Goal: Communication & Community: Participate in discussion

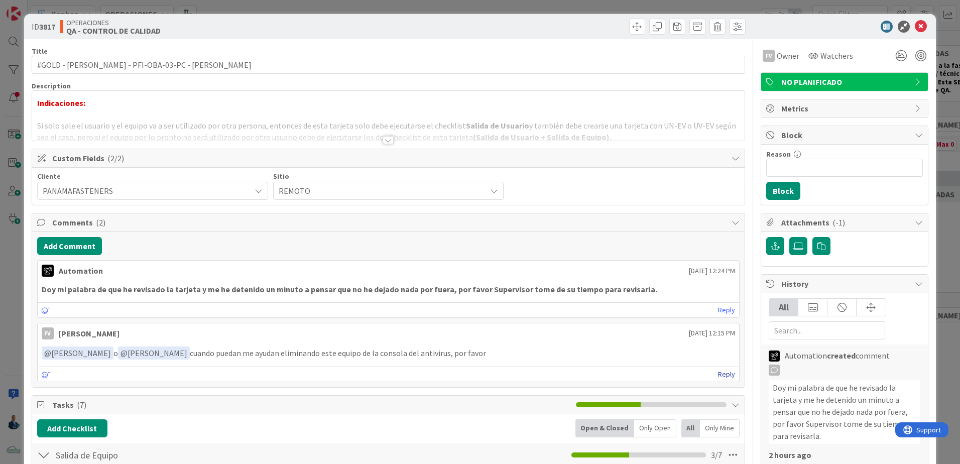
click at [720, 377] on link "Reply" at bounding box center [726, 374] width 17 height 13
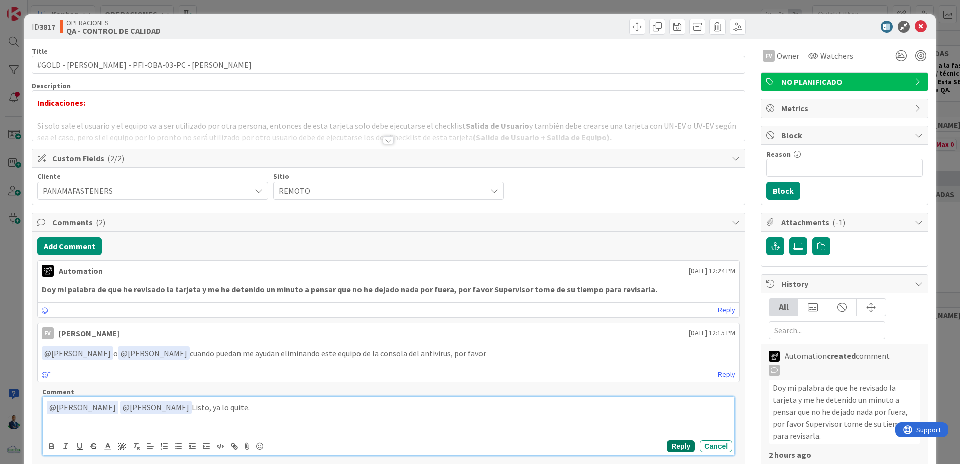
click at [672, 450] on button "Reply" at bounding box center [681, 446] width 28 height 12
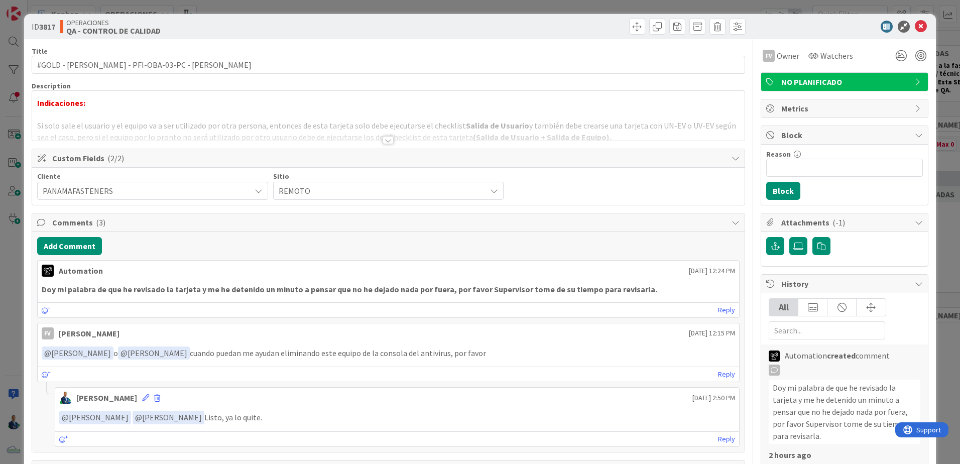
click at [938, 121] on div "ID 3817 OPERACIONES QA - CONTROL DE CALIDAD Title 51 / 128 #GOLD - Salida Equip…" at bounding box center [480, 232] width 960 height 464
